Goal: Use online tool/utility: Utilize a website feature to perform a specific function

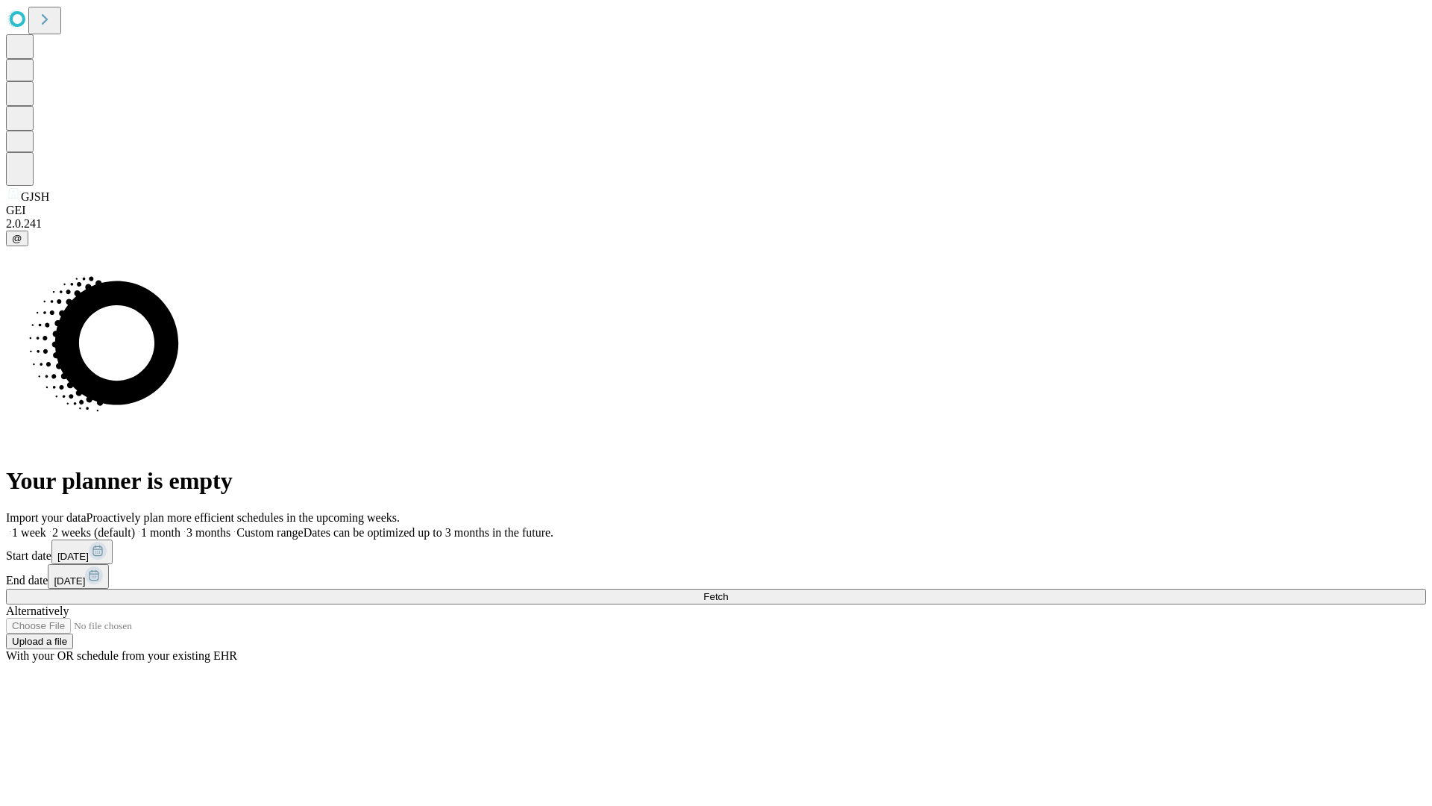
click at [728, 591] on span "Fetch" at bounding box center [715, 596] width 25 height 11
